Goal: Browse casually

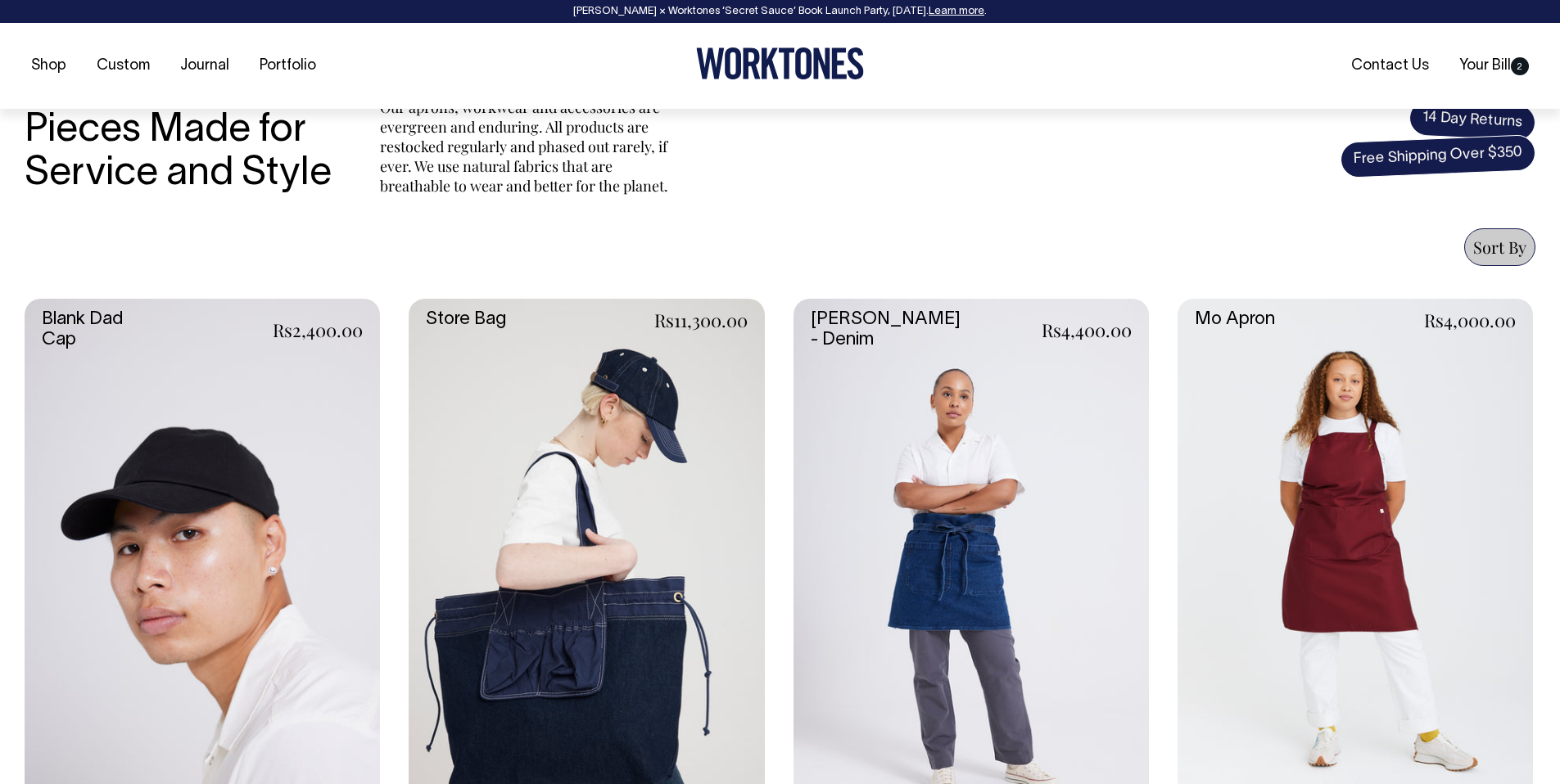
click at [770, 66] on icon at bounding box center [769, 64] width 17 height 31
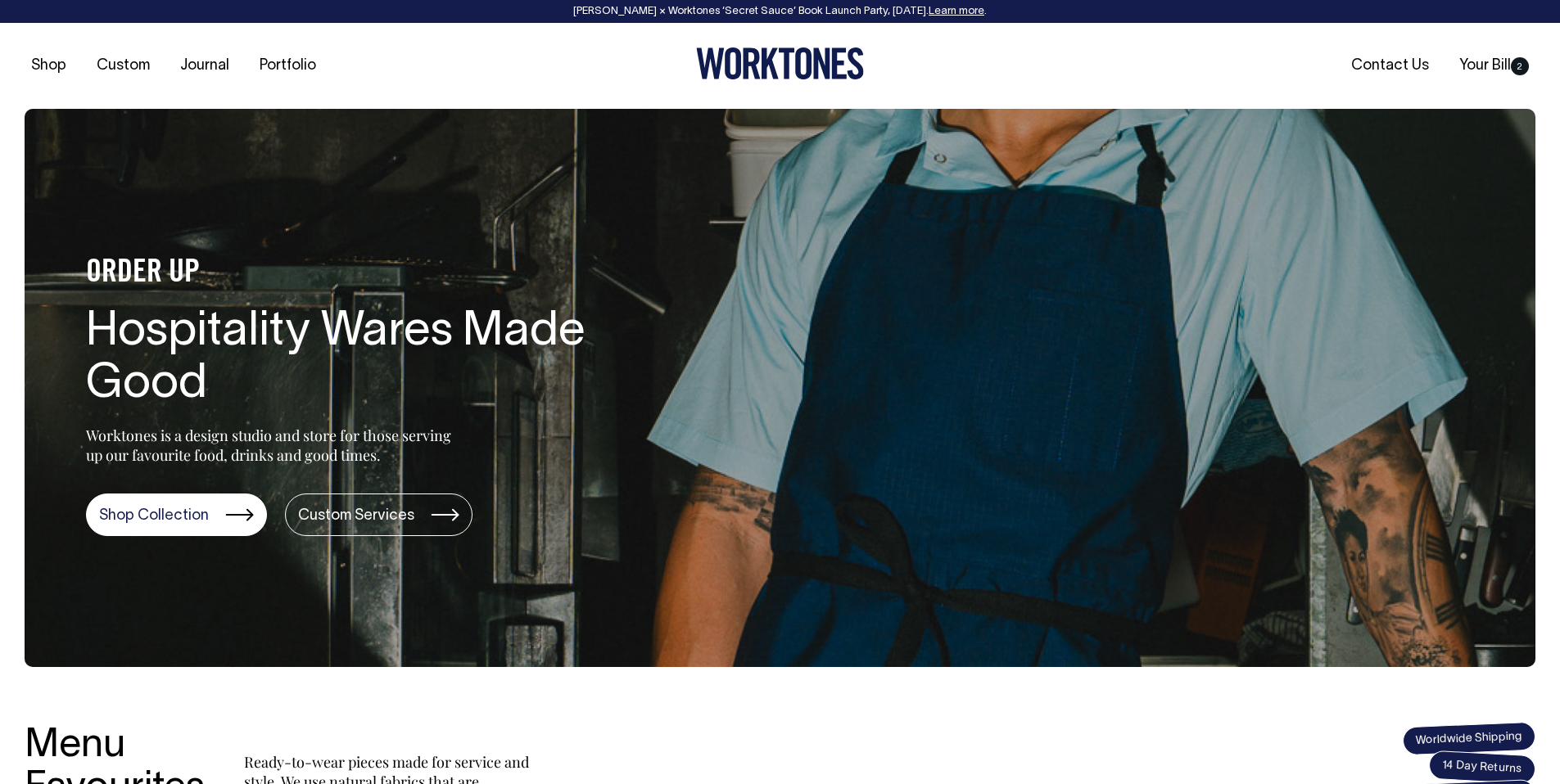
click at [823, 341] on section "ORDER UP Hospitality Wares Made Good Worktones is a design studio and store for…" at bounding box center [780, 388] width 1511 height 559
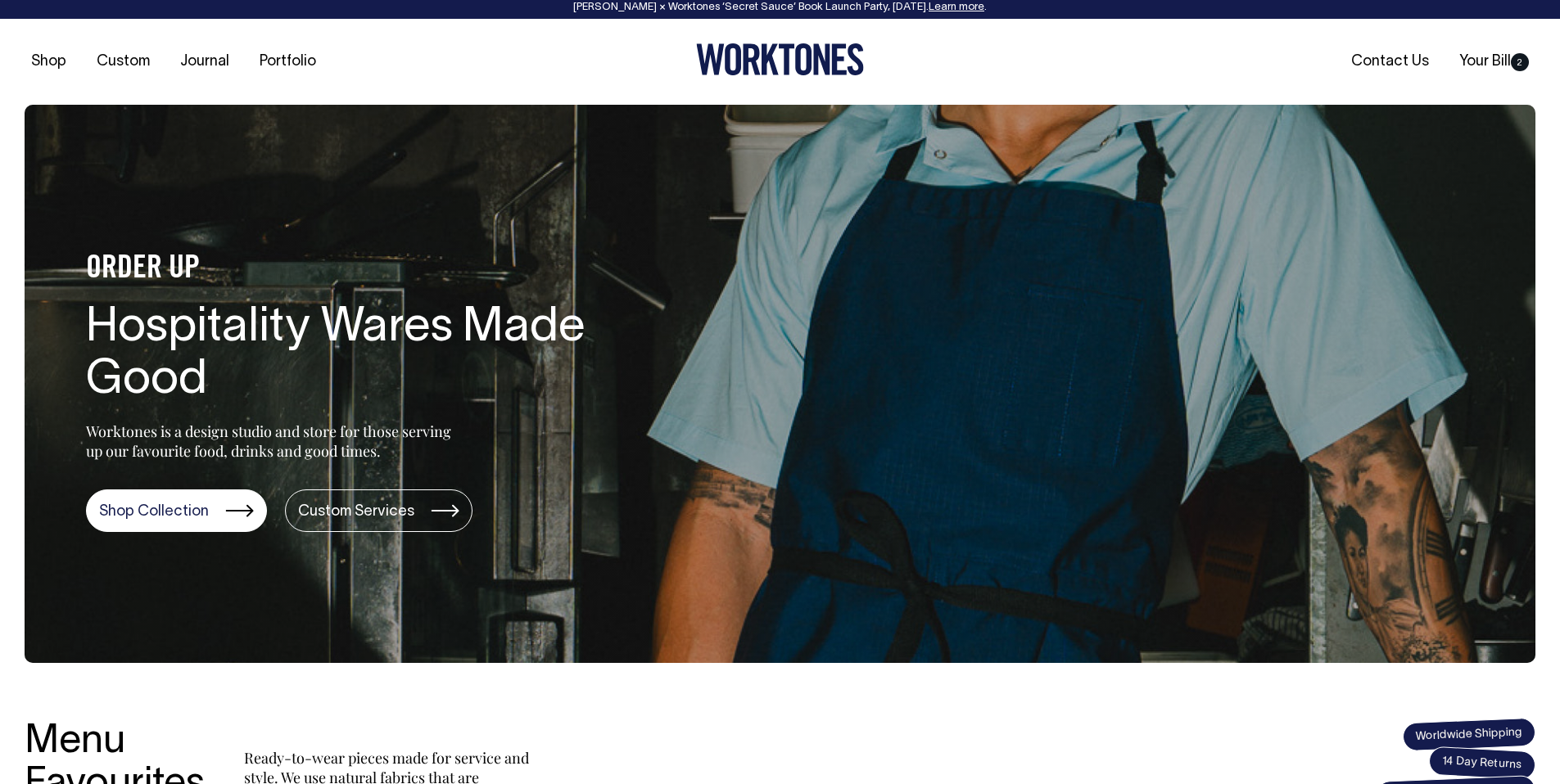
scroll to position [5, 0]
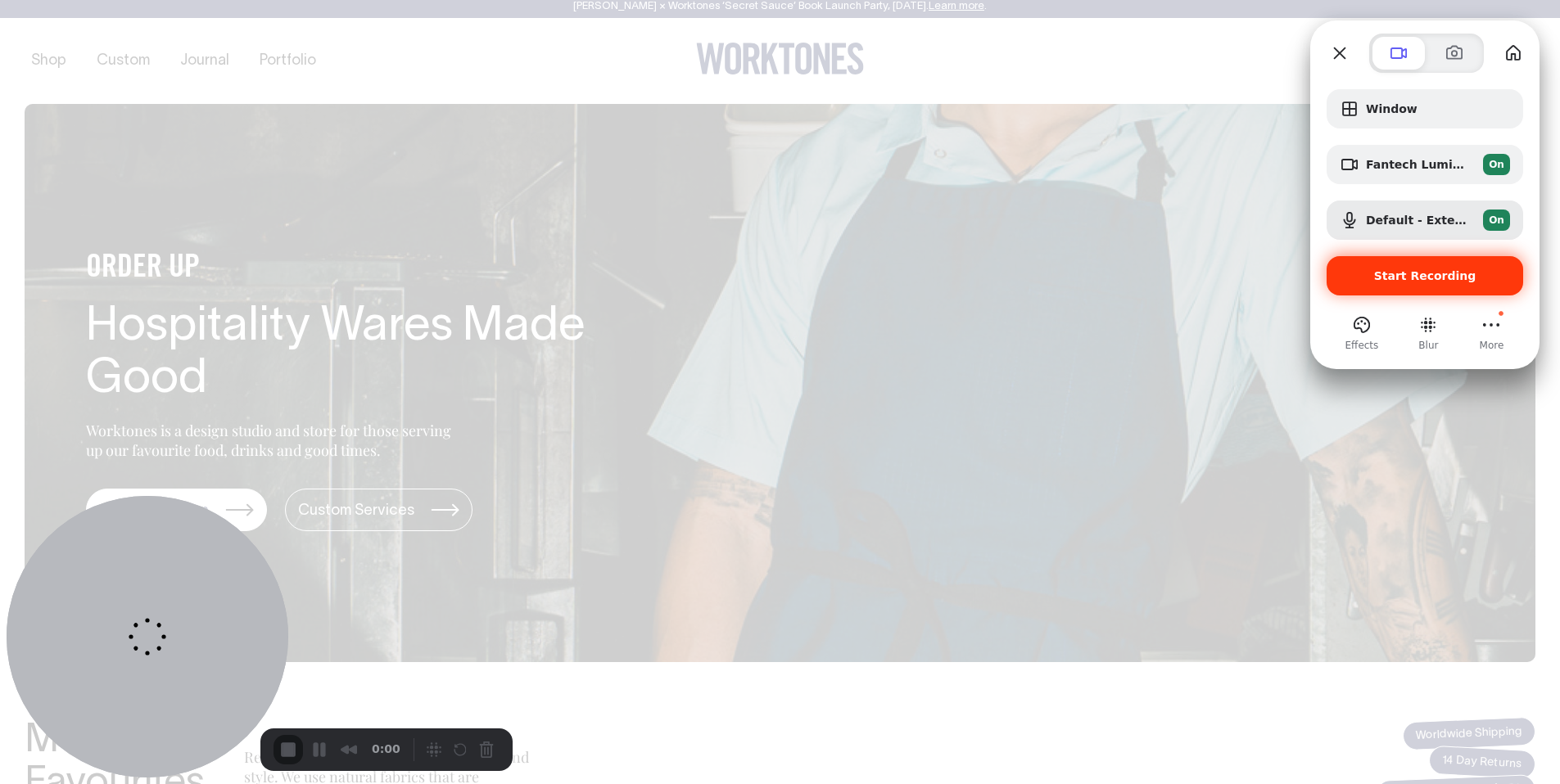
click at [1396, 281] on span "Start Recording" at bounding box center [1425, 276] width 102 height 13
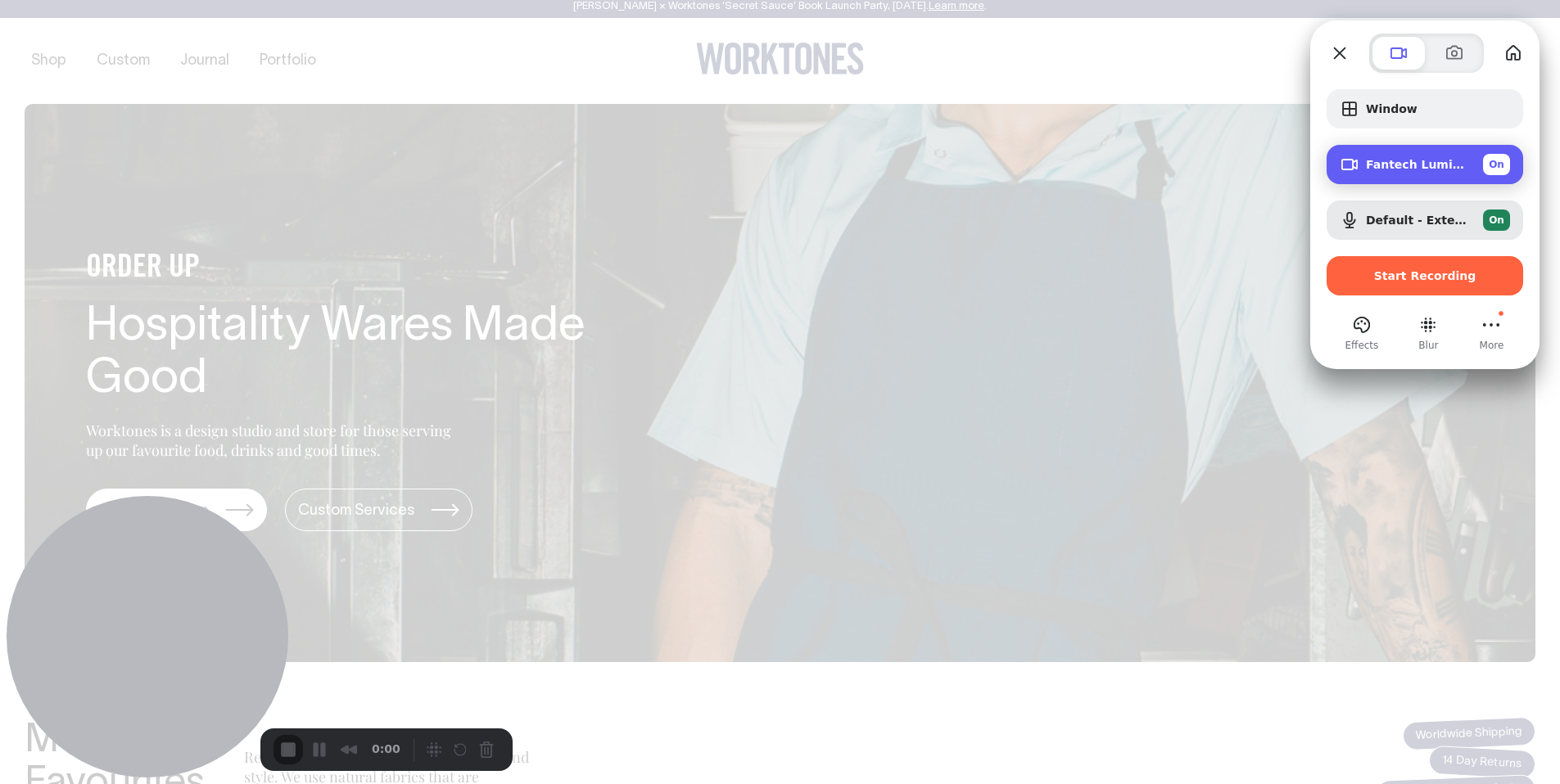
click at [1506, 166] on div "On" at bounding box center [1496, 165] width 27 height 21
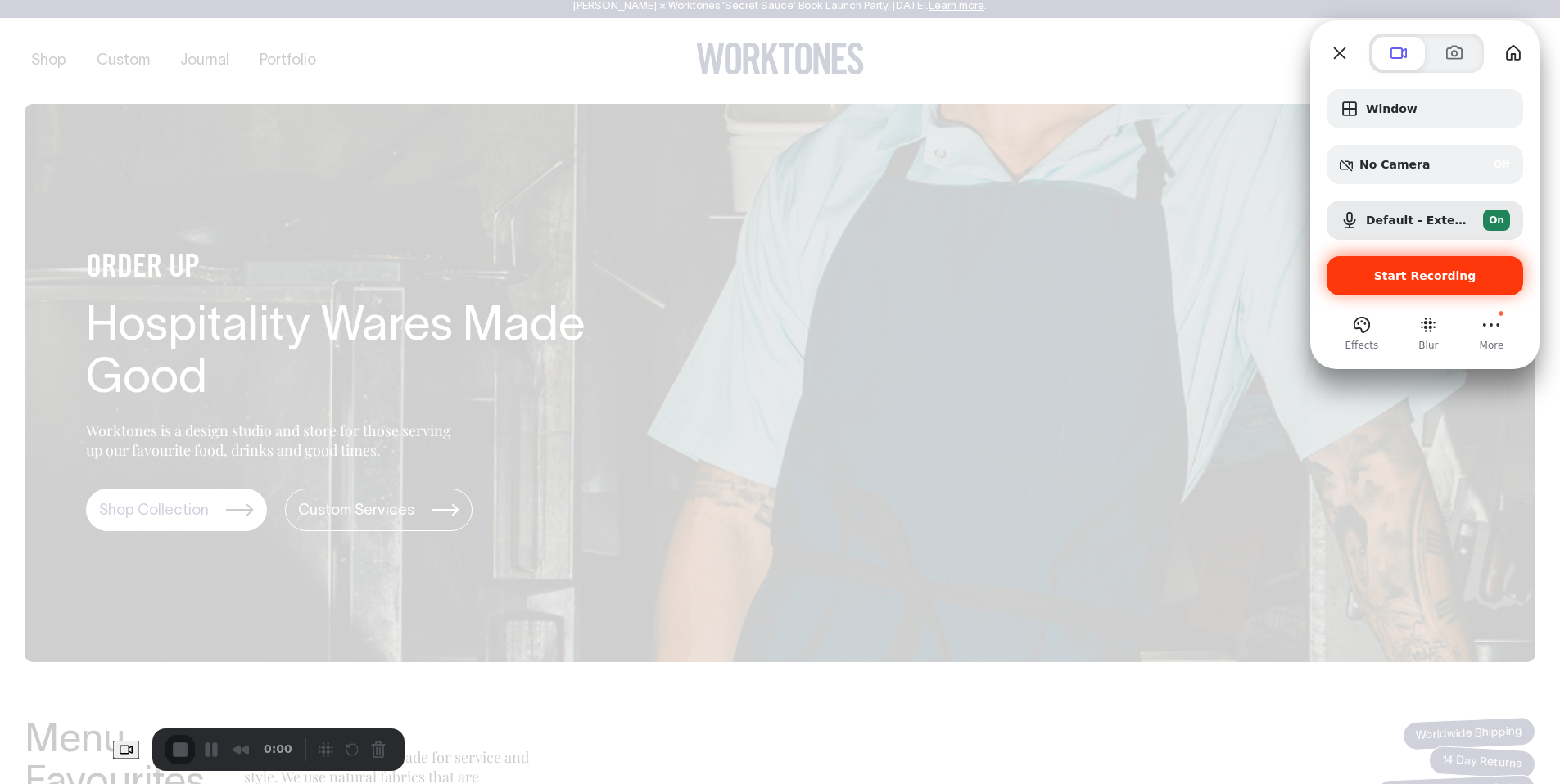
click at [1442, 286] on div "Start Recording" at bounding box center [1425, 276] width 197 height 39
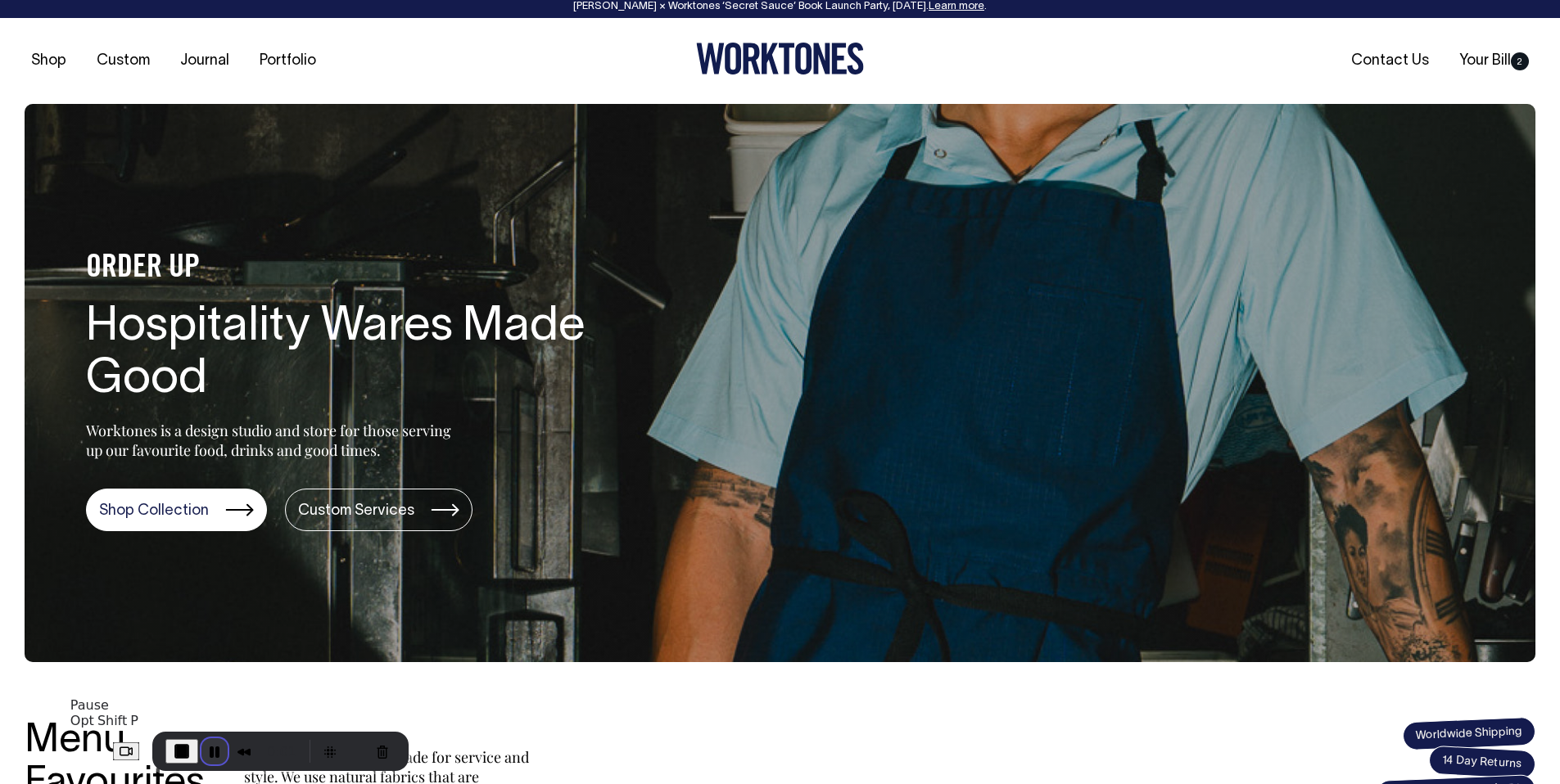
click at [202, 751] on button "Pause Recording" at bounding box center [215, 751] width 26 height 26
click at [202, 745] on span "Play Recording" at bounding box center [211, 751] width 20 height 20
click at [202, 749] on button "Pause Recording" at bounding box center [215, 751] width 26 height 26
click at [202, 755] on span "Play Recording" at bounding box center [211, 751] width 20 height 20
click at [172, 753] on span "End Recording" at bounding box center [182, 751] width 20 height 20
